Goal: Transaction & Acquisition: Purchase product/service

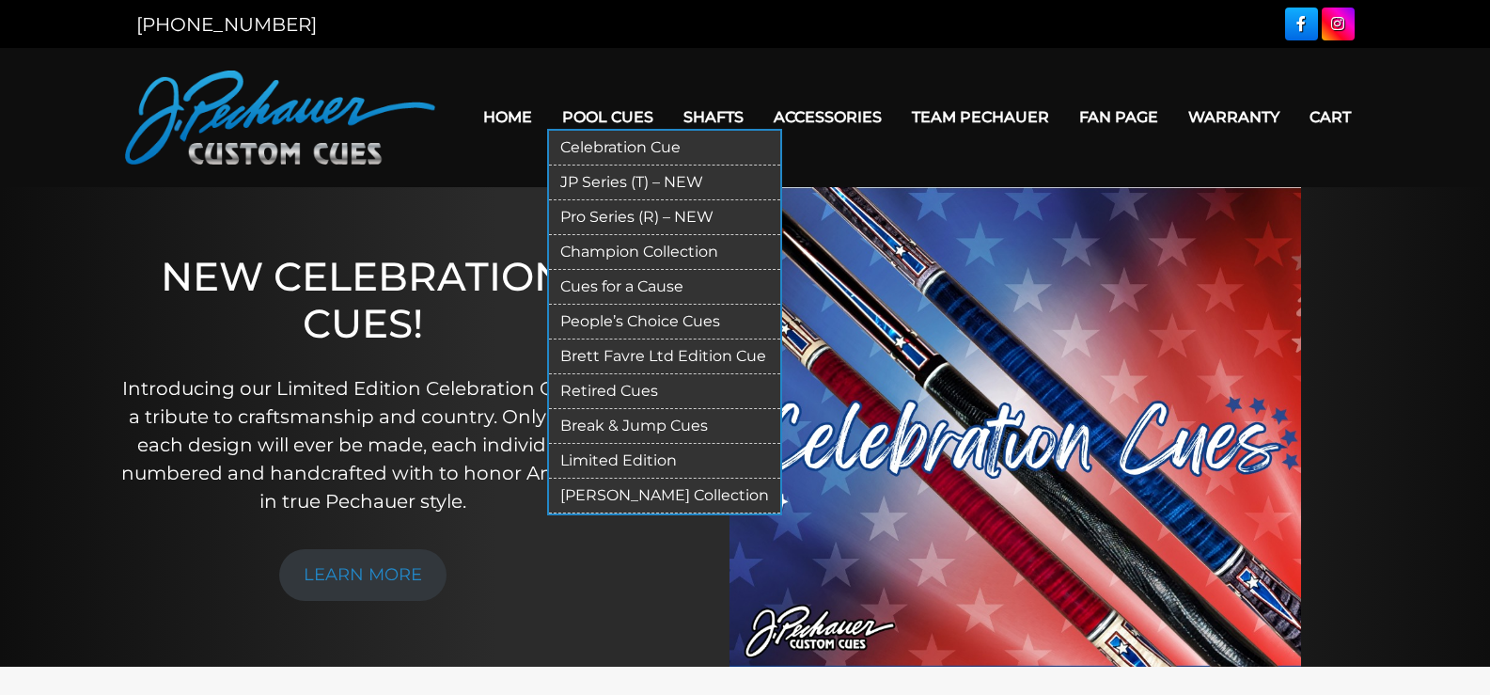
click at [603, 458] on link "Limited Edition" at bounding box center [664, 461] width 231 height 35
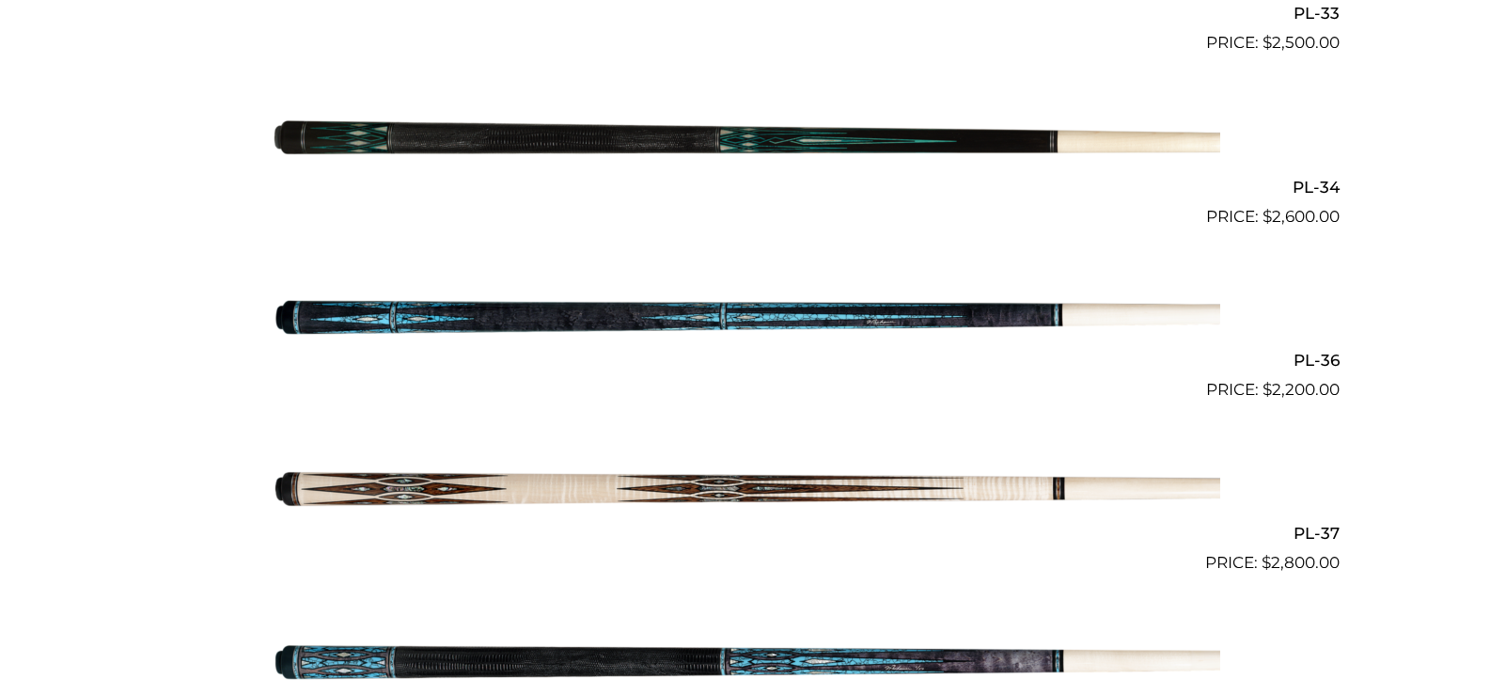
scroll to position [1642, 0]
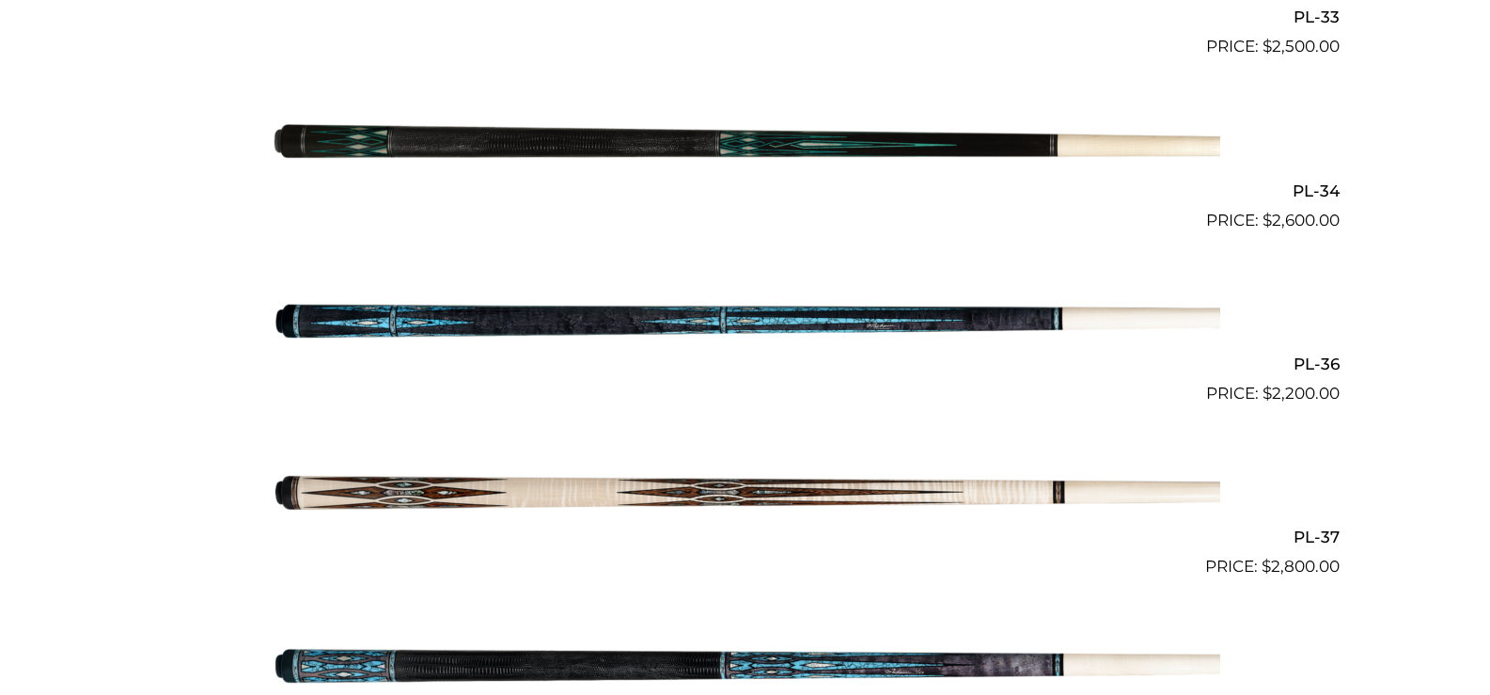
click at [636, 118] on img at bounding box center [746, 146] width 950 height 158
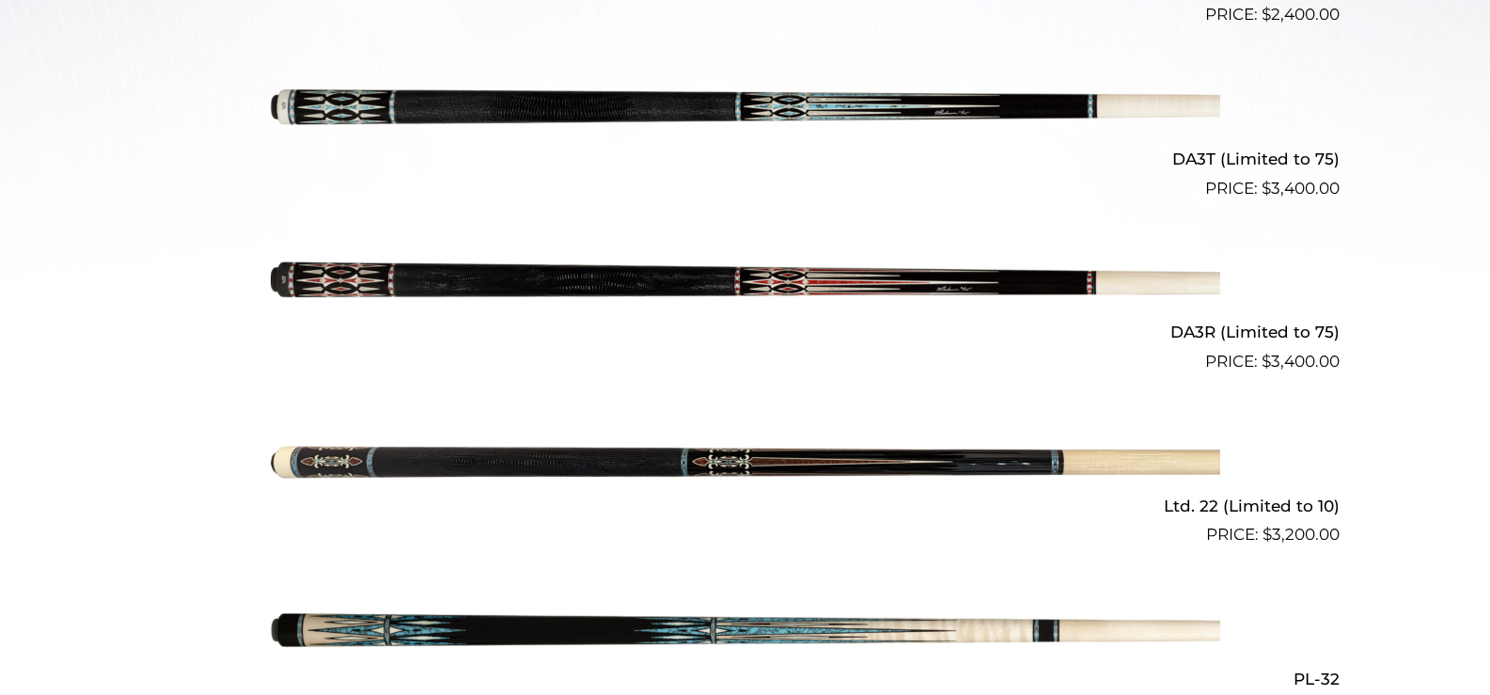
scroll to position [901, 0]
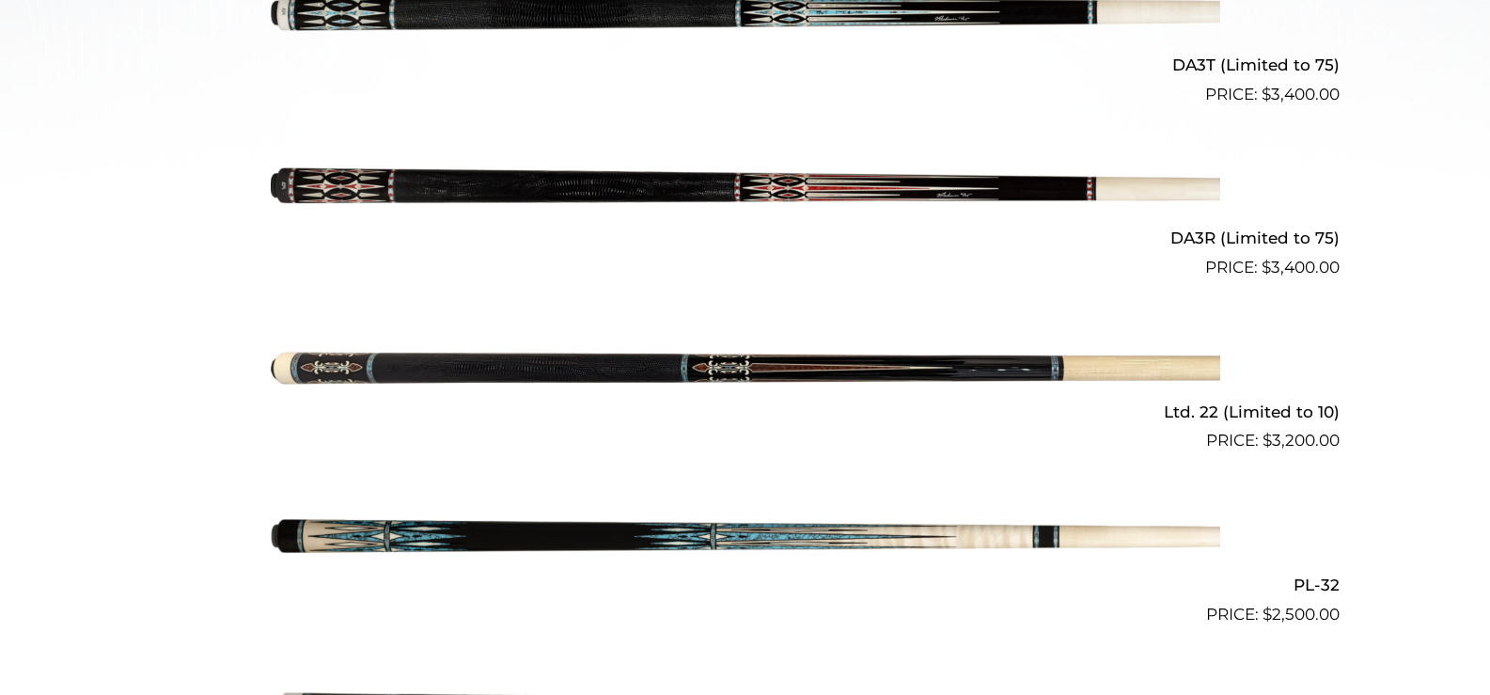
click at [456, 337] on img at bounding box center [746, 367] width 950 height 158
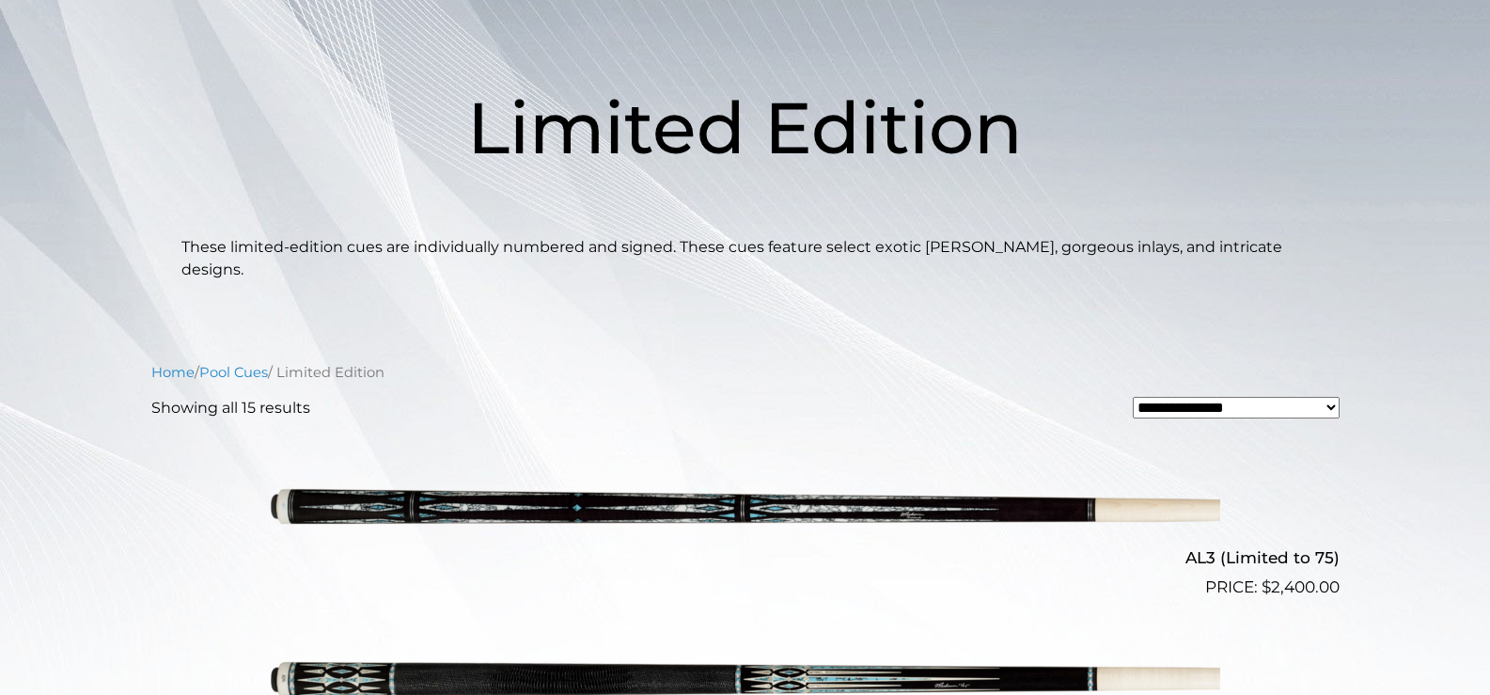
scroll to position [0, 0]
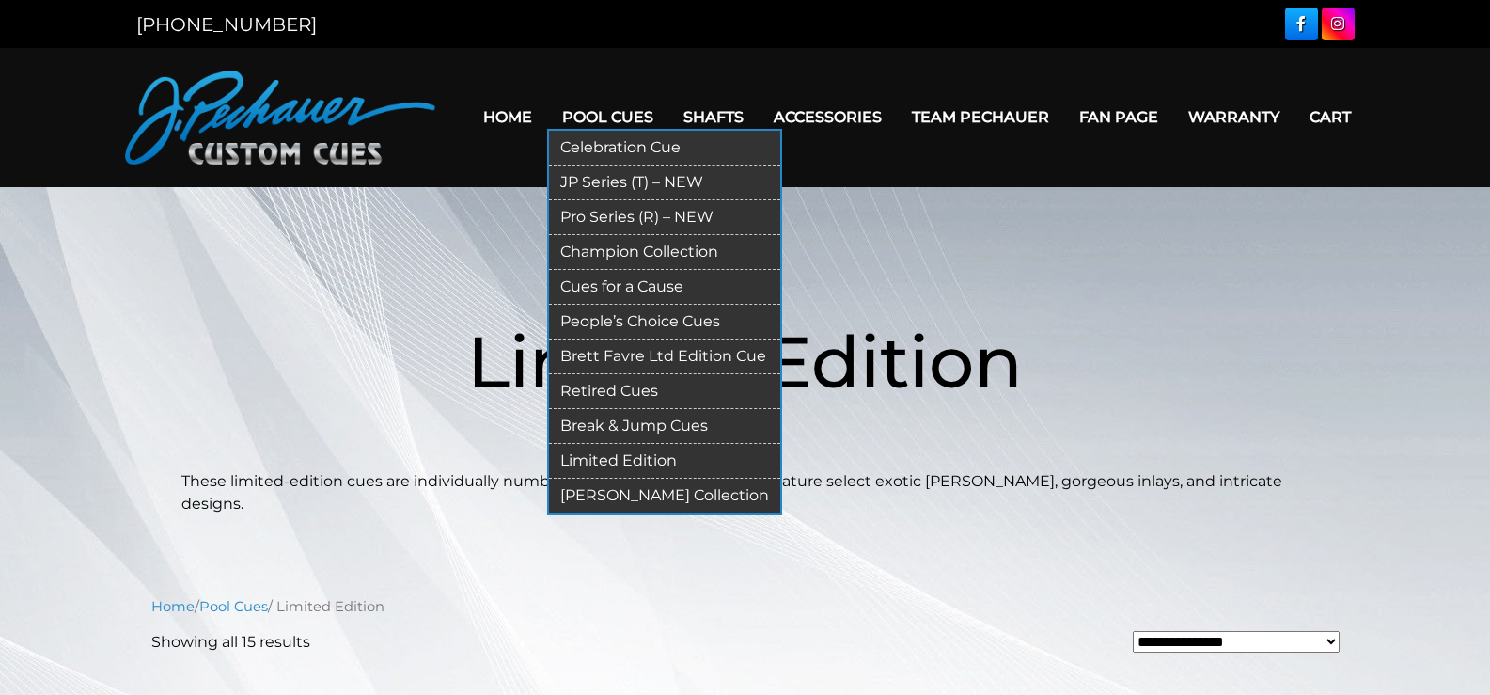
click at [603, 215] on link "Pro Series (R) – NEW" at bounding box center [664, 217] width 231 height 35
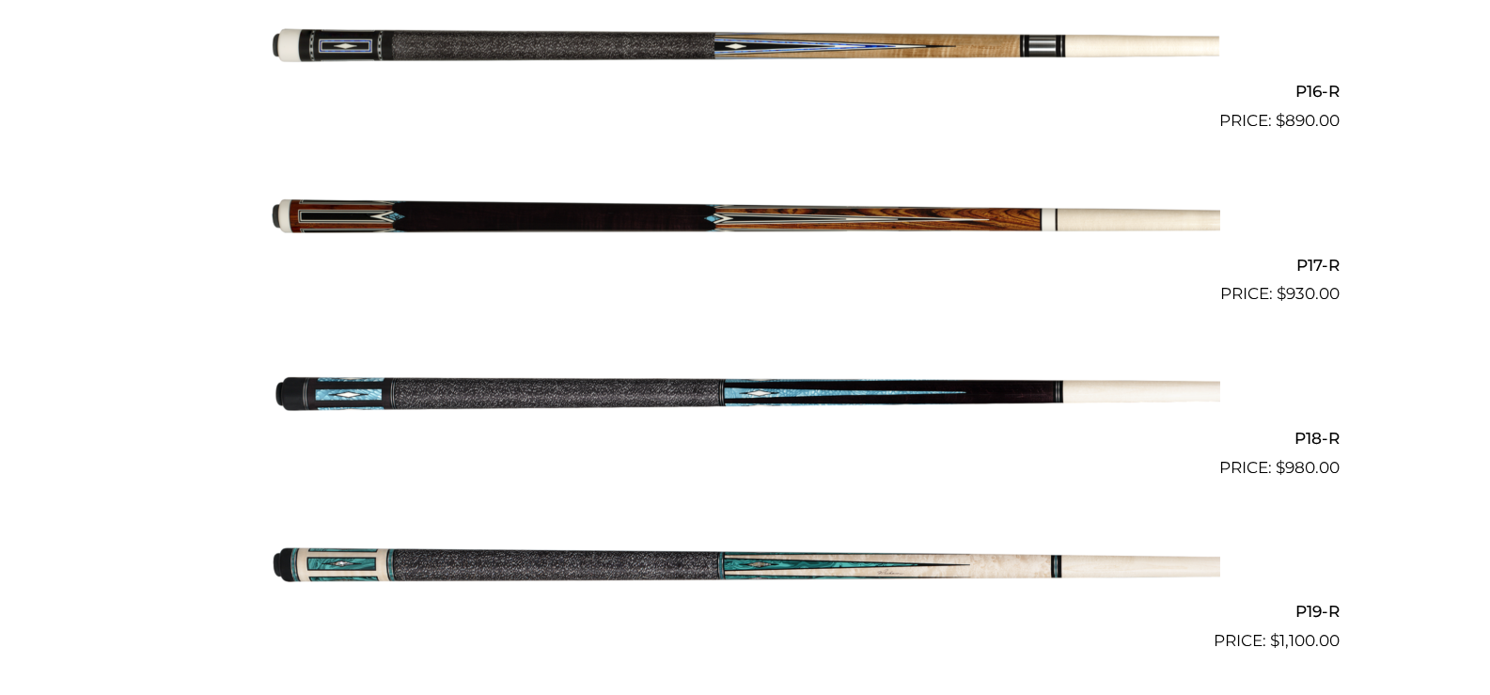
scroll to position [3252, 0]
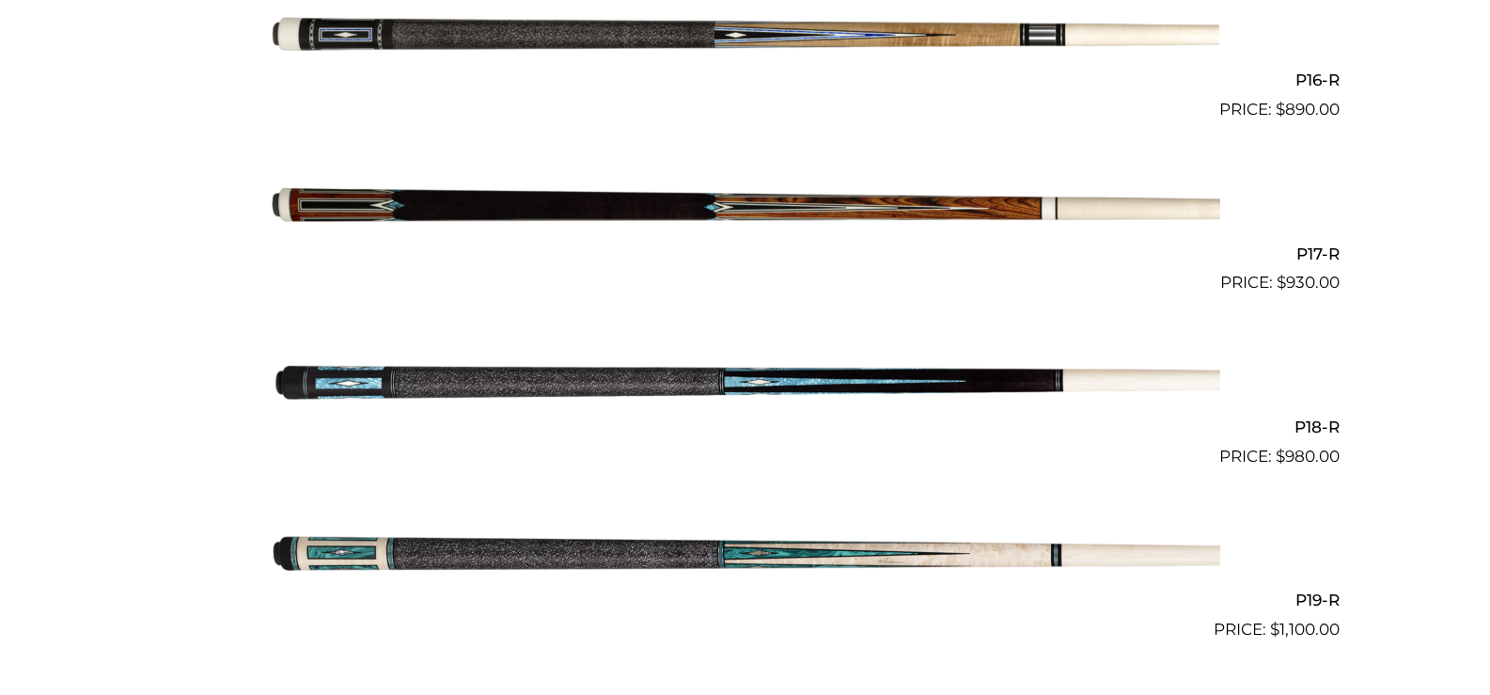
click at [380, 201] on img at bounding box center [746, 209] width 950 height 158
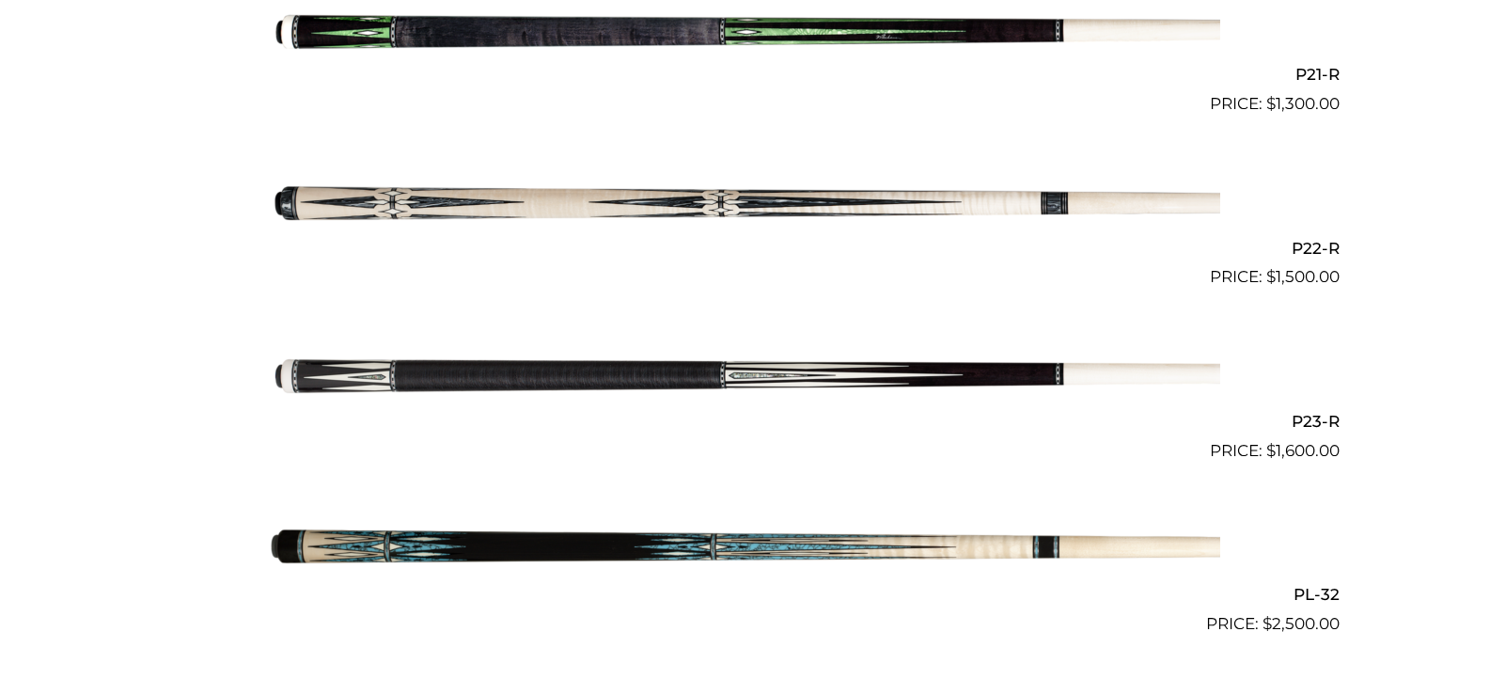
scroll to position [4127, 0]
